Goal: Information Seeking & Learning: Learn about a topic

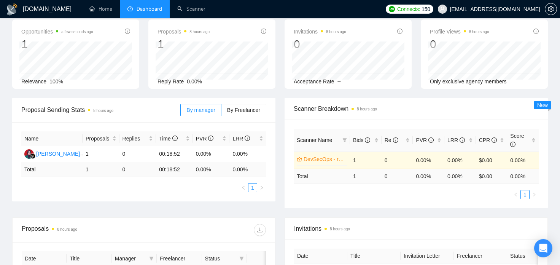
scroll to position [32, 0]
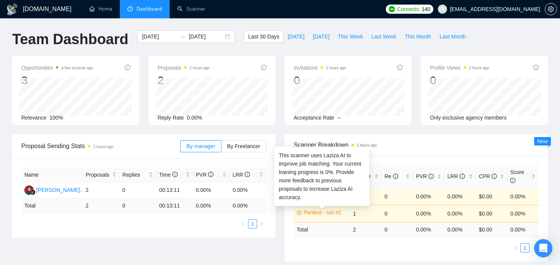
click at [329, 214] on link "Pentest - run #1" at bounding box center [324, 212] width 42 height 8
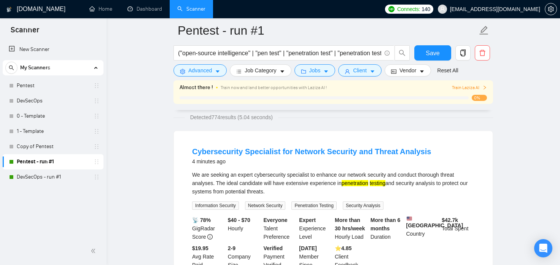
scroll to position [52, 0]
click at [383, 149] on link "Cybersecurity Specialist for Network Security and Threat Analysis" at bounding box center [311, 151] width 239 height 8
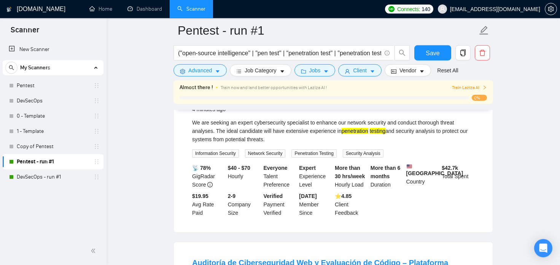
scroll to position [104, 0]
click at [147, 7] on link "Dashboard" at bounding box center [144, 9] width 35 height 6
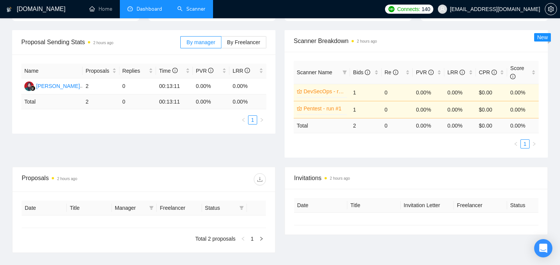
type input "[DATE]"
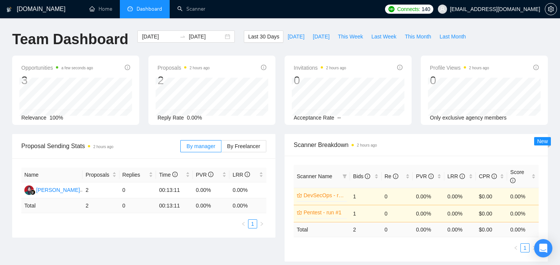
click at [159, 117] on span "Reply Rate" at bounding box center [170, 117] width 26 height 6
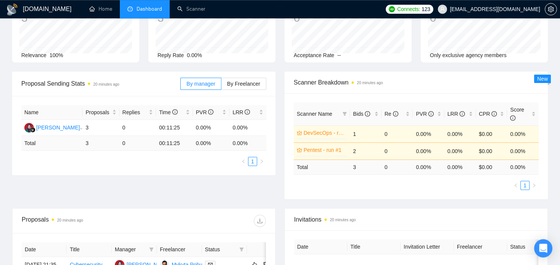
scroll to position [63, 0]
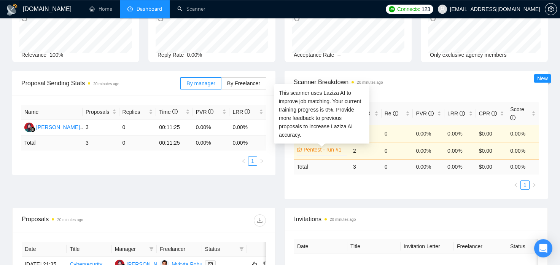
click at [329, 150] on link "Pentest - run #1" at bounding box center [324, 149] width 42 height 8
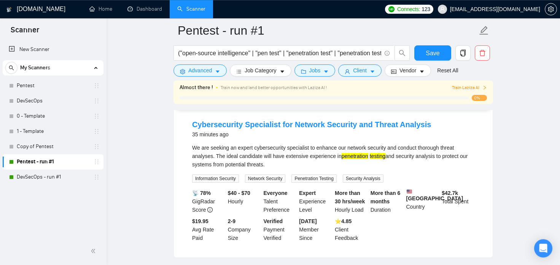
scroll to position [79, 0]
click at [406, 125] on link "Cybersecurity Specialist for Network Security and Threat Analysis" at bounding box center [311, 125] width 239 height 8
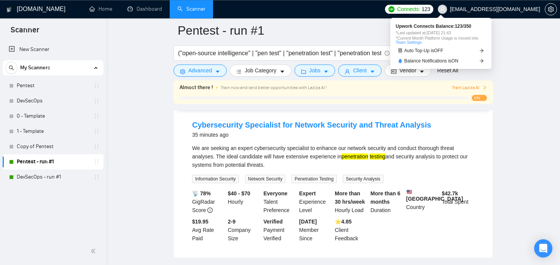
click at [457, 27] on span "Upwork Connects Balance: 123 / 350" at bounding box center [440, 26] width 90 height 5
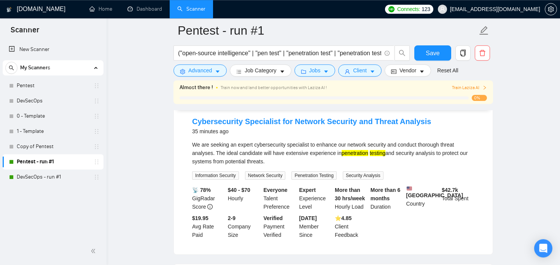
scroll to position [82, 0]
